Goal: Find specific page/section: Find specific page/section

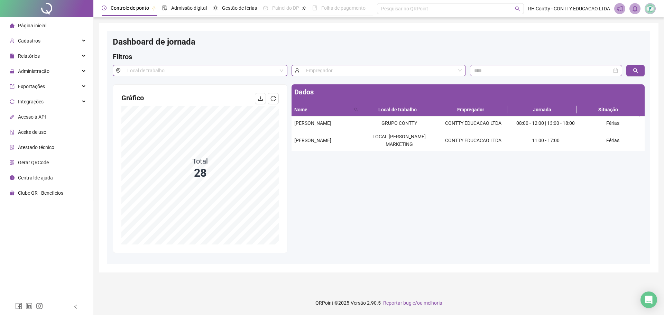
drag, startPoint x: 306, startPoint y: 46, endPoint x: 306, endPoint y: 43, distance: 3.5
click at [306, 46] on div "Dashboard de jornada" at bounding box center [379, 44] width 532 height 15
